Goal: Task Accomplishment & Management: Manage account settings

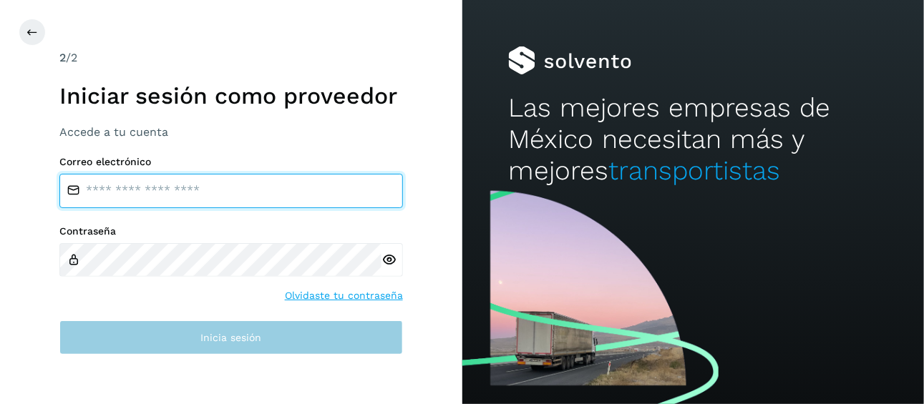
type input "**********"
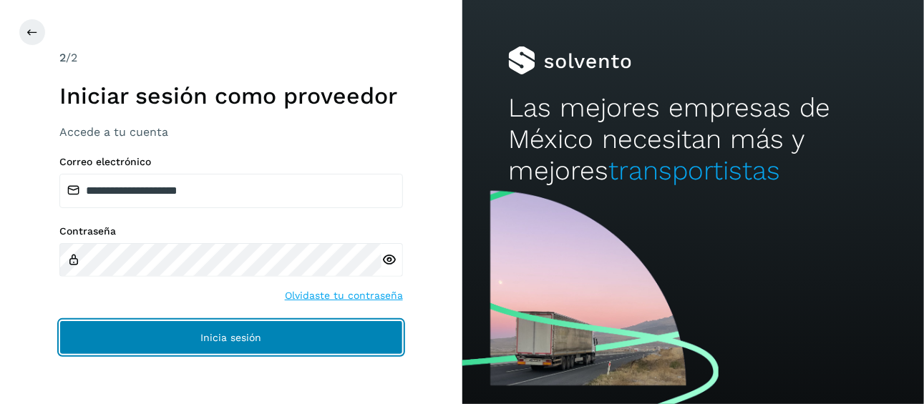
click at [228, 348] on button "Inicia sesión" at bounding box center [231, 338] width 344 height 34
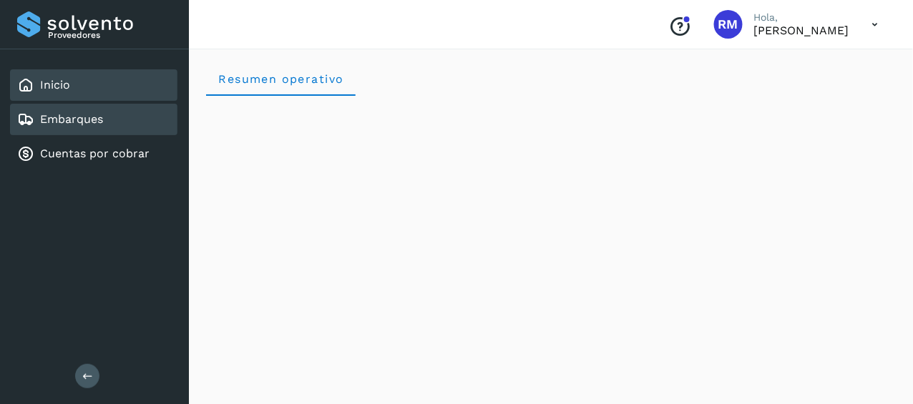
click at [125, 107] on div "Embarques" at bounding box center [93, 119] width 167 height 31
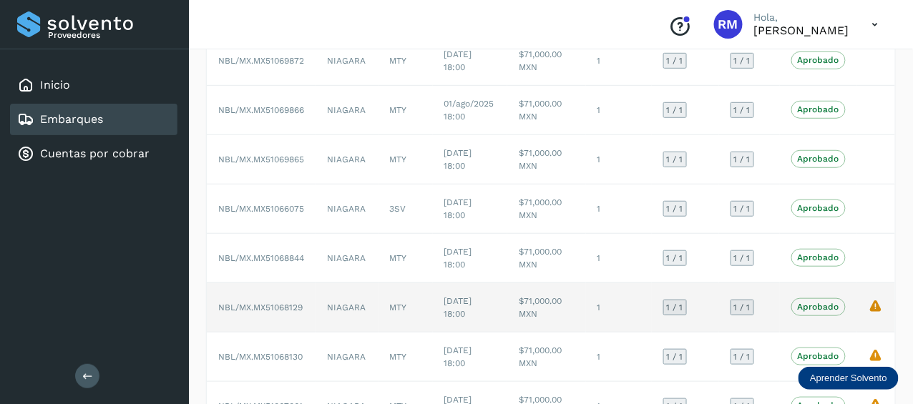
scroll to position [337, 0]
